Goal: Navigation & Orientation: Find specific page/section

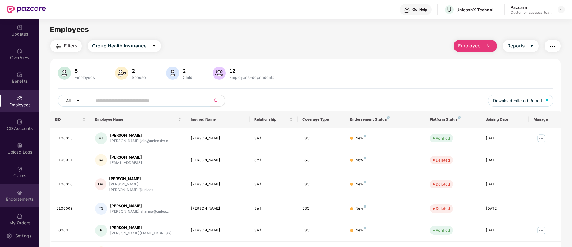
click at [29, 193] on div "Endorsements" at bounding box center [19, 195] width 39 height 22
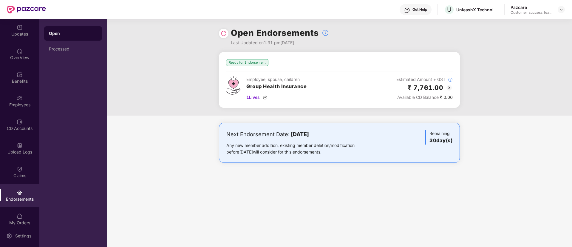
click at [447, 89] on img at bounding box center [449, 87] width 7 height 7
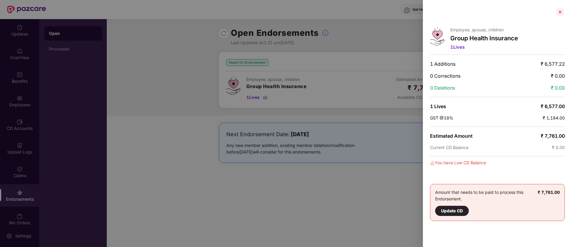
click at [560, 11] on div at bounding box center [560, 12] width 10 height 10
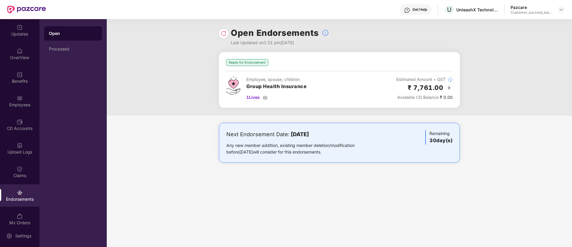
click at [222, 32] on img at bounding box center [224, 33] width 6 height 6
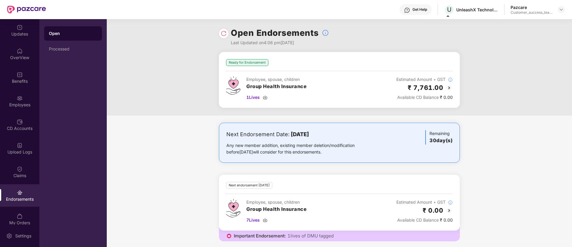
scroll to position [1, 0]
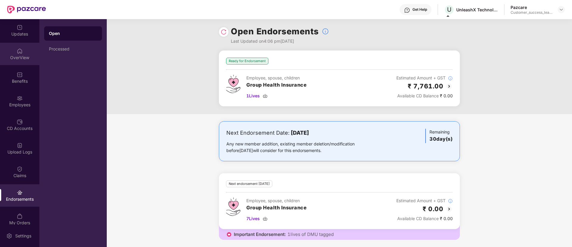
click at [16, 59] on div "OverView" at bounding box center [19, 58] width 39 height 6
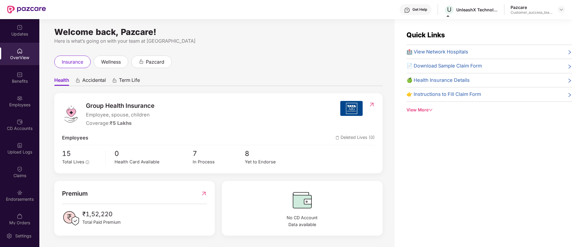
click at [21, 61] on div "OverView" at bounding box center [19, 54] width 39 height 22
click at [27, 107] on div "Employees" at bounding box center [19, 101] width 39 height 22
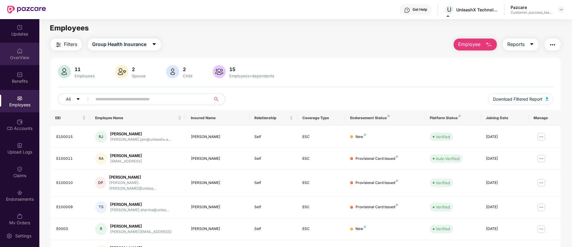
click at [17, 55] on div "OverView" at bounding box center [19, 58] width 39 height 6
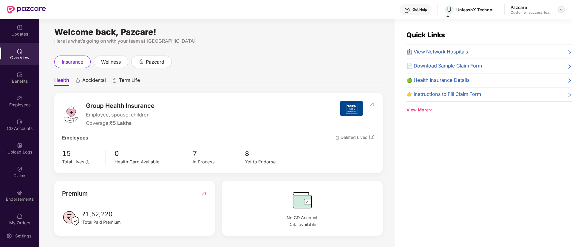
click at [563, 10] on img at bounding box center [561, 9] width 5 height 5
click at [560, 11] on img at bounding box center [561, 9] width 5 height 5
click at [275, 52] on div "Welcome back, Pazcare! Here is what’s going on with your team at Pazcare insura…" at bounding box center [216, 135] width 355 height 235
click at [18, 78] on div "Benefits" at bounding box center [19, 81] width 39 height 6
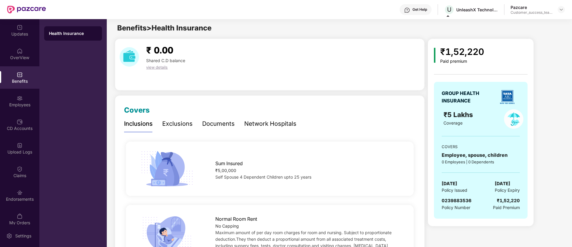
scroll to position [0, 0]
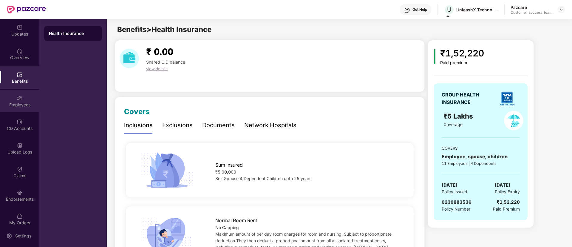
click at [28, 101] on div "Employees" at bounding box center [19, 101] width 39 height 22
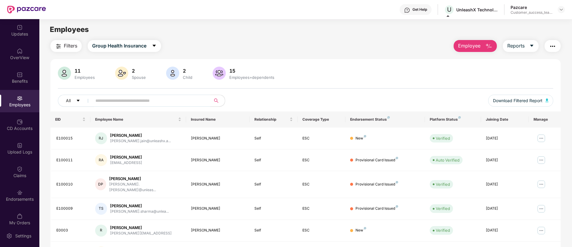
click at [555, 47] on img "button" at bounding box center [552, 46] width 7 height 7
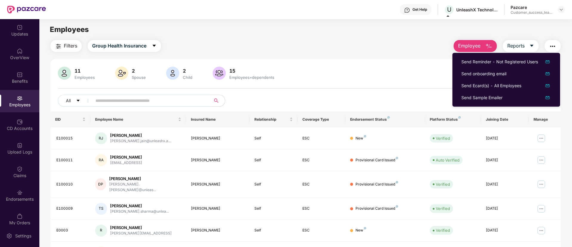
click at [384, 90] on div "11 Employees 2 Spouse 2 Child [DEMOGRAPHIC_DATA] Employees+dependents All Downl…" at bounding box center [305, 89] width 510 height 45
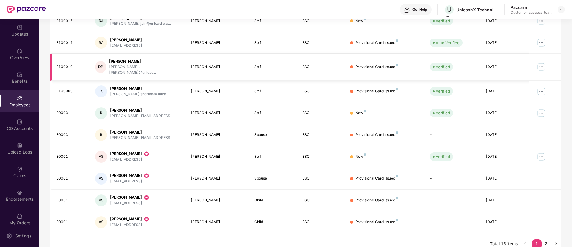
scroll to position [120, 0]
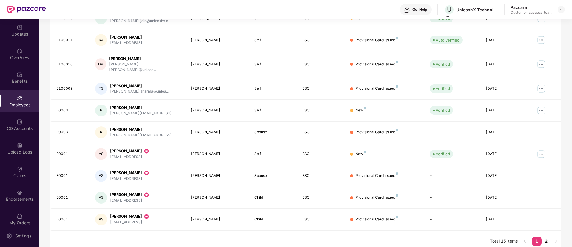
click at [546, 236] on link "2" at bounding box center [547, 240] width 10 height 9
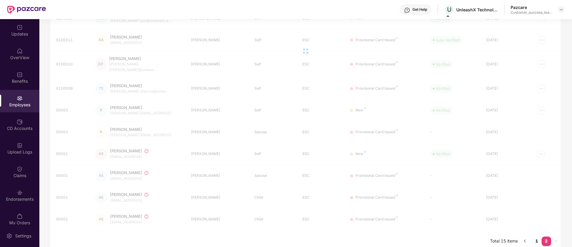
scroll to position [19, 0]
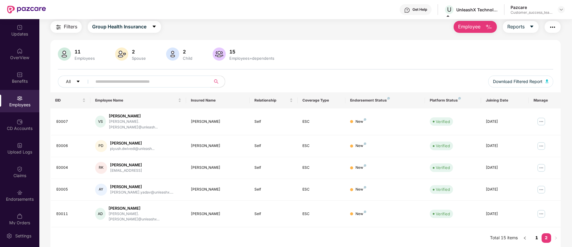
click at [537, 233] on link "1" at bounding box center [537, 237] width 10 height 9
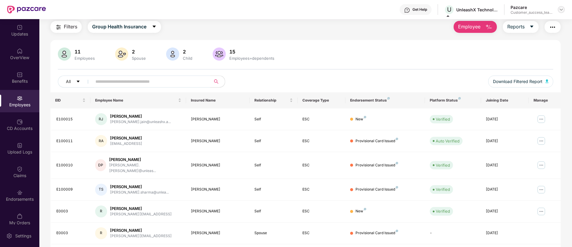
click at [559, 9] on div at bounding box center [561, 9] width 7 height 7
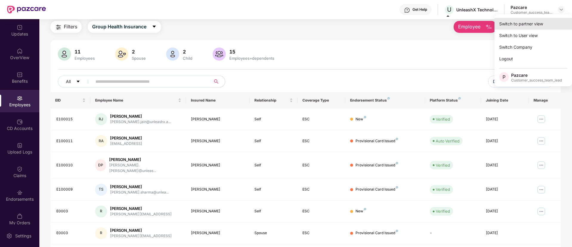
click at [543, 24] on div "Switch to partner view" at bounding box center [534, 24] width 78 height 12
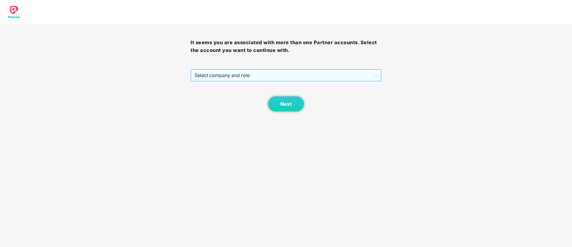
click at [279, 72] on span "Select company and role" at bounding box center [285, 75] width 183 height 11
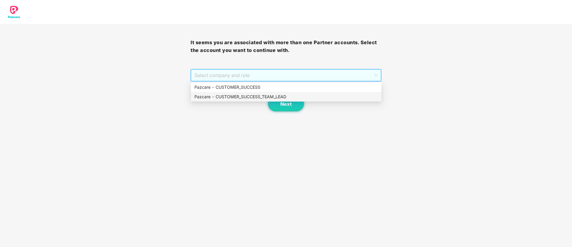
click at [270, 96] on div "Pazcare - CUSTOMER_SUCCESS_TEAM_LEAD" at bounding box center [285, 96] width 183 height 7
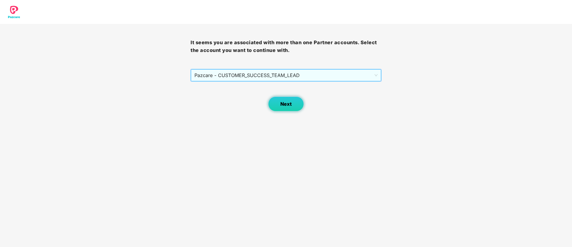
click at [282, 105] on span "Next" at bounding box center [285, 104] width 11 height 6
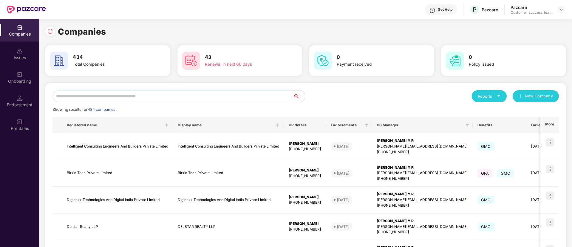
click at [277, 97] on input "text" at bounding box center [172, 96] width 241 height 12
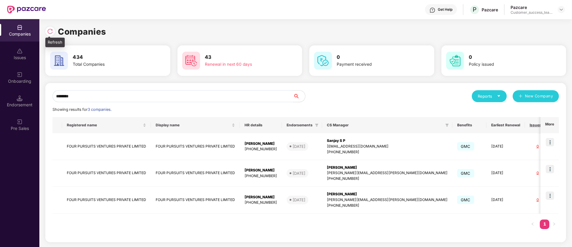
click at [53, 33] on img at bounding box center [50, 31] width 6 height 6
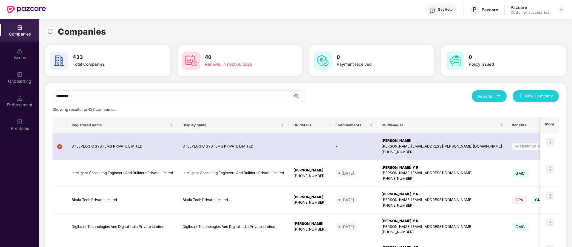
click at [108, 96] on input "********" at bounding box center [172, 96] width 241 height 12
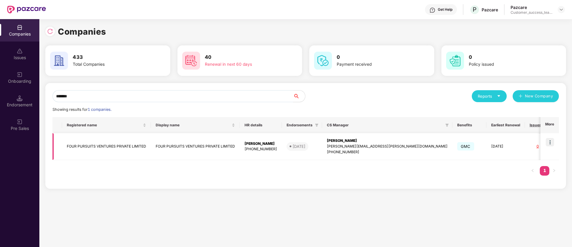
type input "*******"
click at [552, 143] on img at bounding box center [550, 142] width 8 height 8
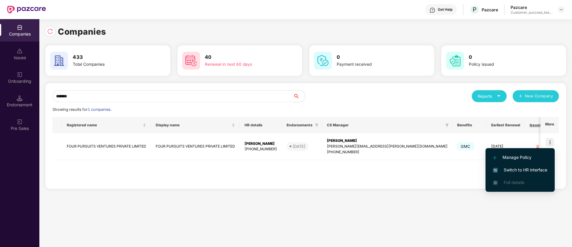
click at [541, 170] on span "Switch to HR interface" at bounding box center [520, 169] width 54 height 7
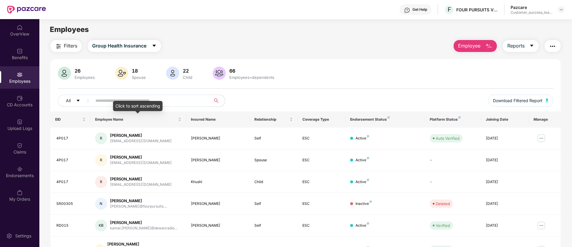
click at [177, 99] on input "text" at bounding box center [148, 100] width 107 height 9
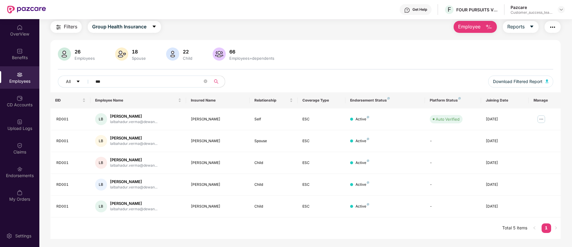
type input "***"
